Goal: Find specific page/section: Find specific page/section

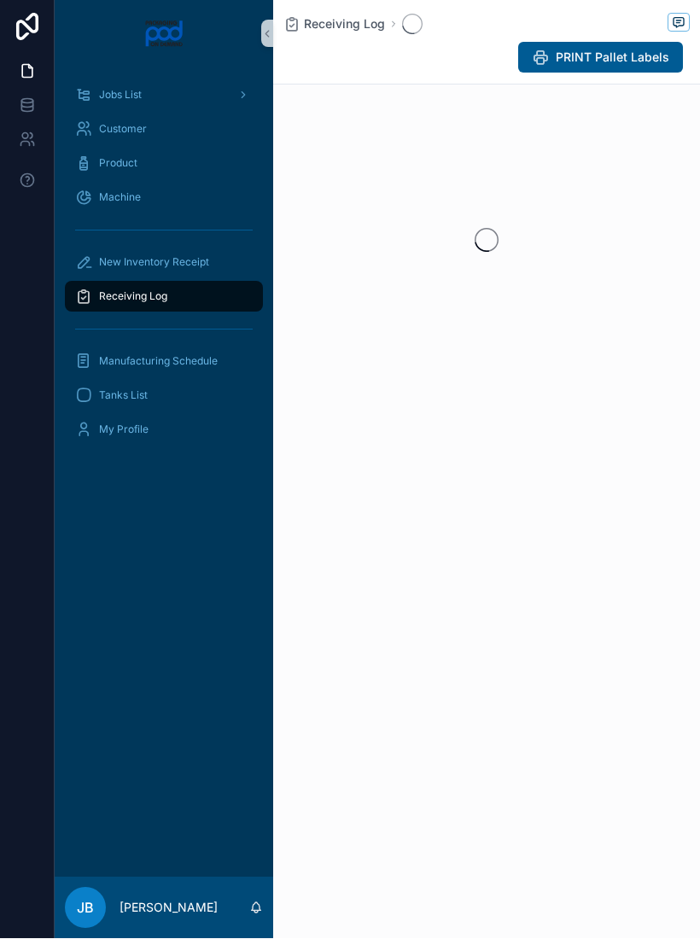
scroll to position [30, 0]
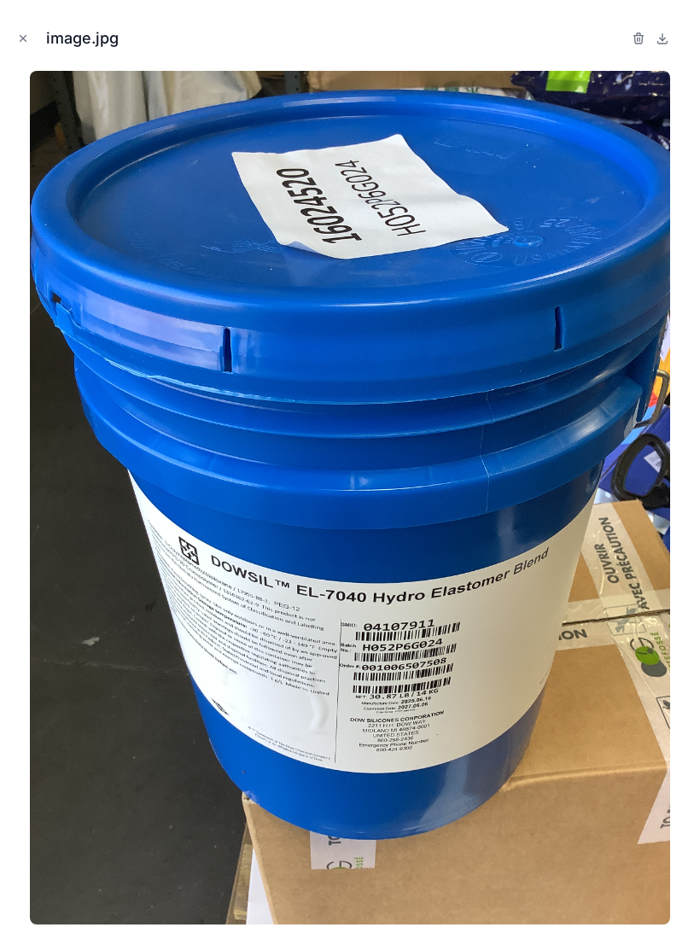
click at [24, 43] on icon "Close modal" at bounding box center [23, 39] width 12 height 12
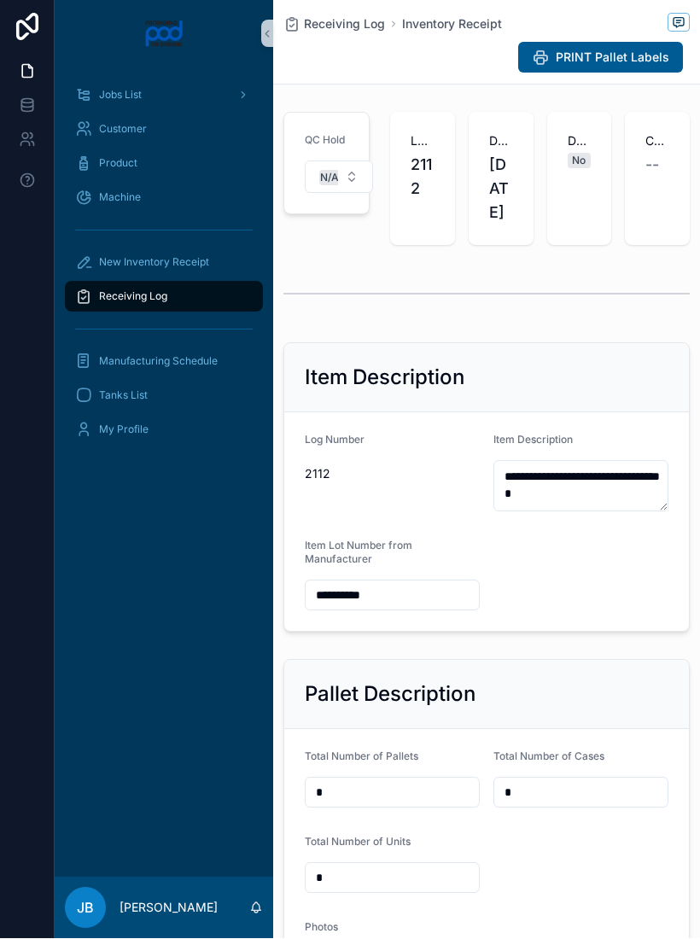
click at [185, 283] on div "Receiving Log" at bounding box center [163, 296] width 177 height 27
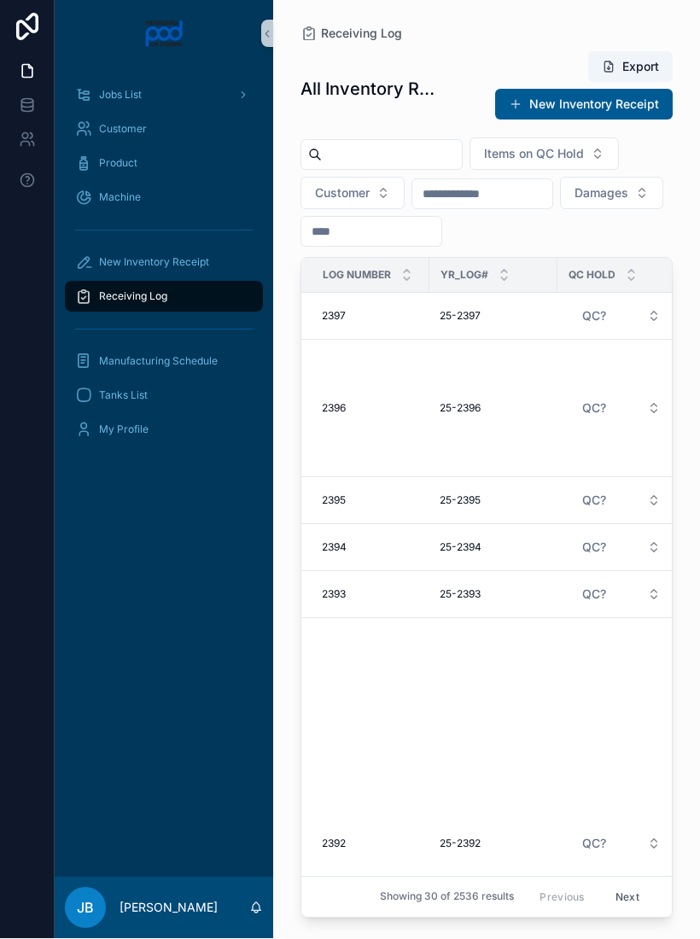
click at [433, 143] on input "scrollable content" at bounding box center [392, 155] width 140 height 24
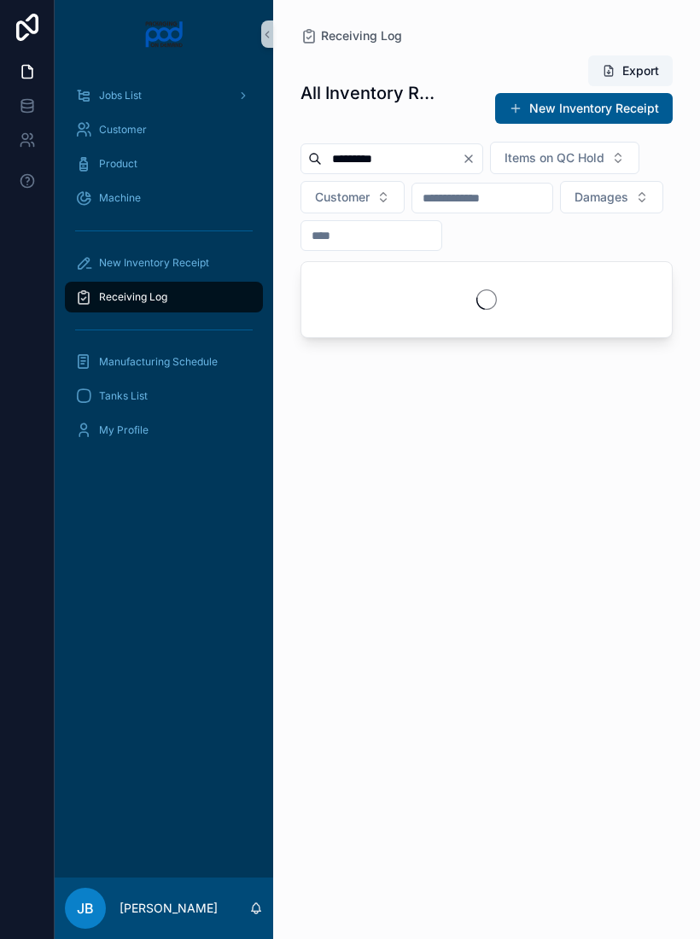
type input "*********"
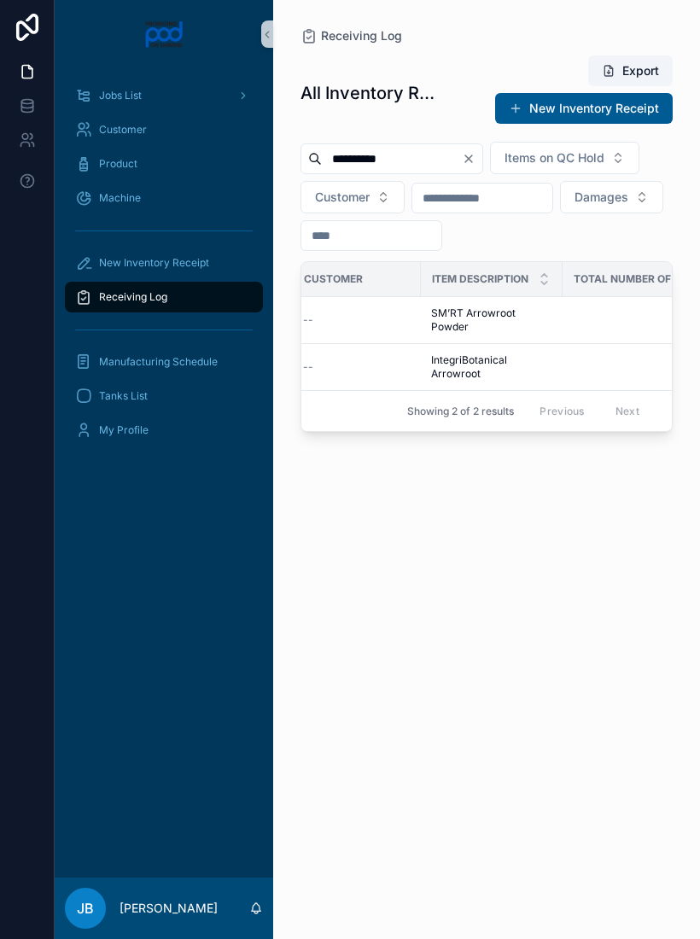
scroll to position [0, 525]
click at [521, 381] on span "IntegriBotanical Arrowroot" at bounding box center [487, 366] width 121 height 27
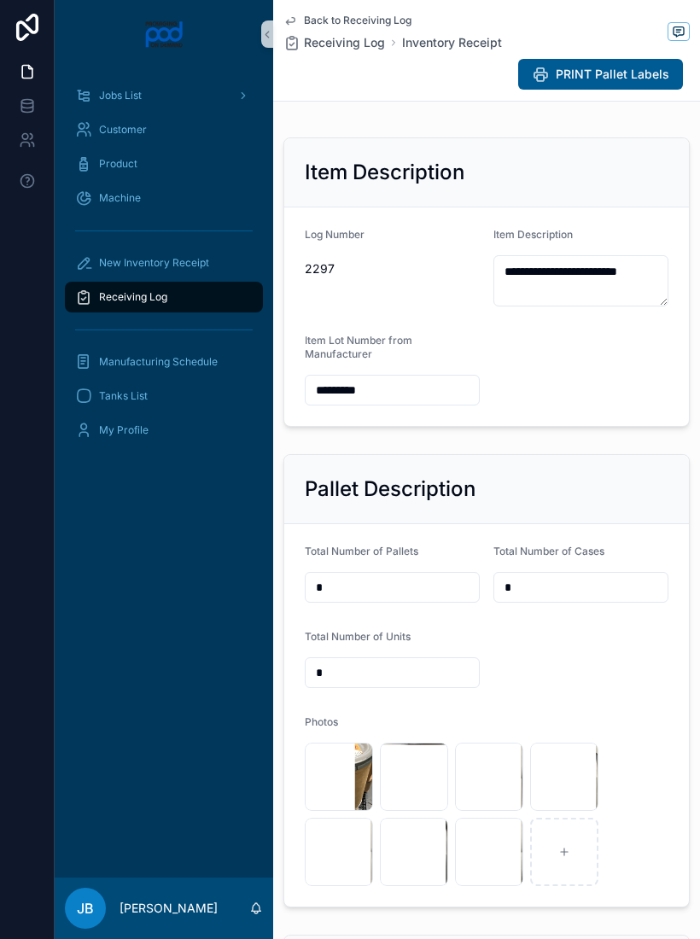
scroll to position [248, 0]
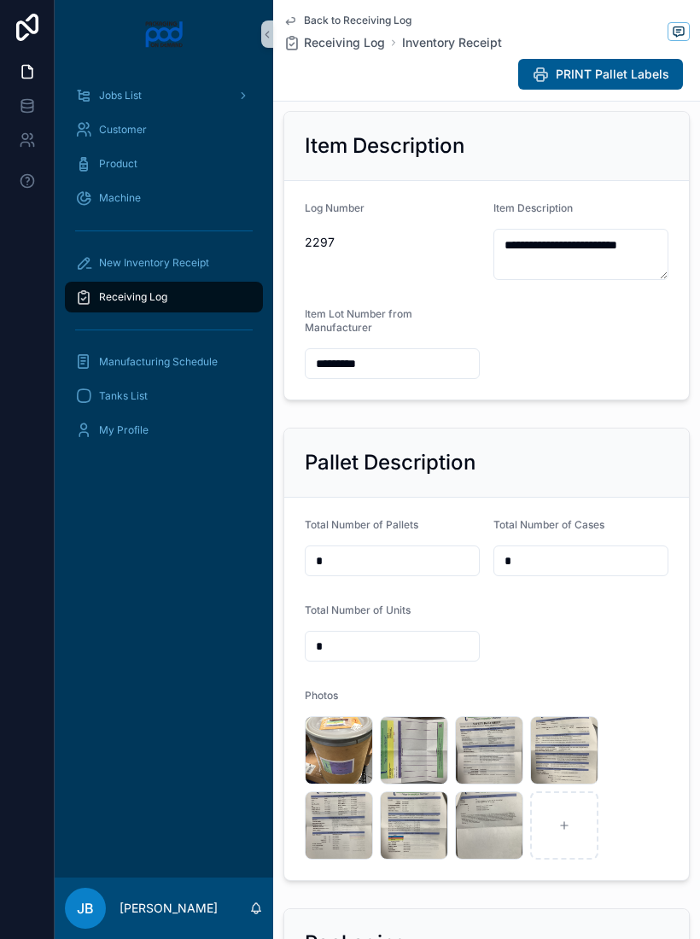
click at [335, 771] on div "image .jpg" at bounding box center [339, 750] width 68 height 68
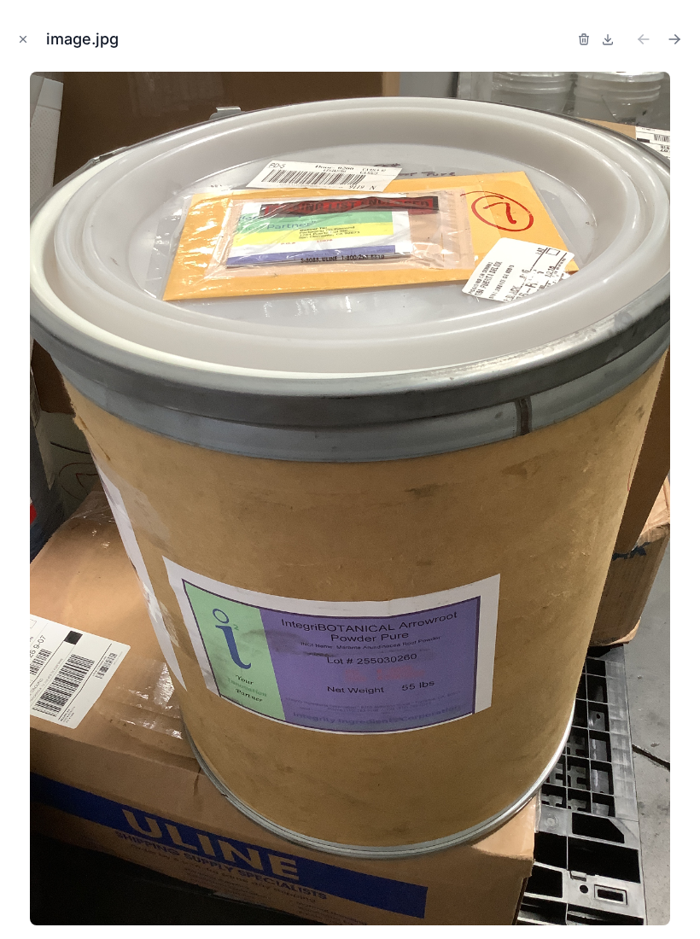
click at [345, 776] on img at bounding box center [350, 498] width 640 height 853
